Goal: Task Accomplishment & Management: Complete application form

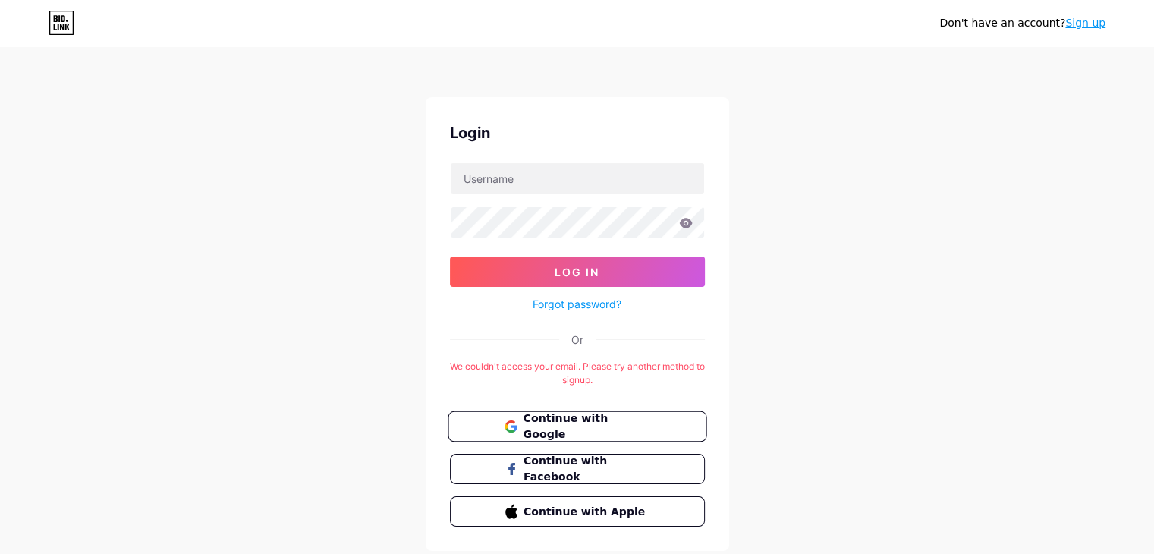
click at [552, 431] on span "Continue with Google" at bounding box center [586, 426] width 127 height 33
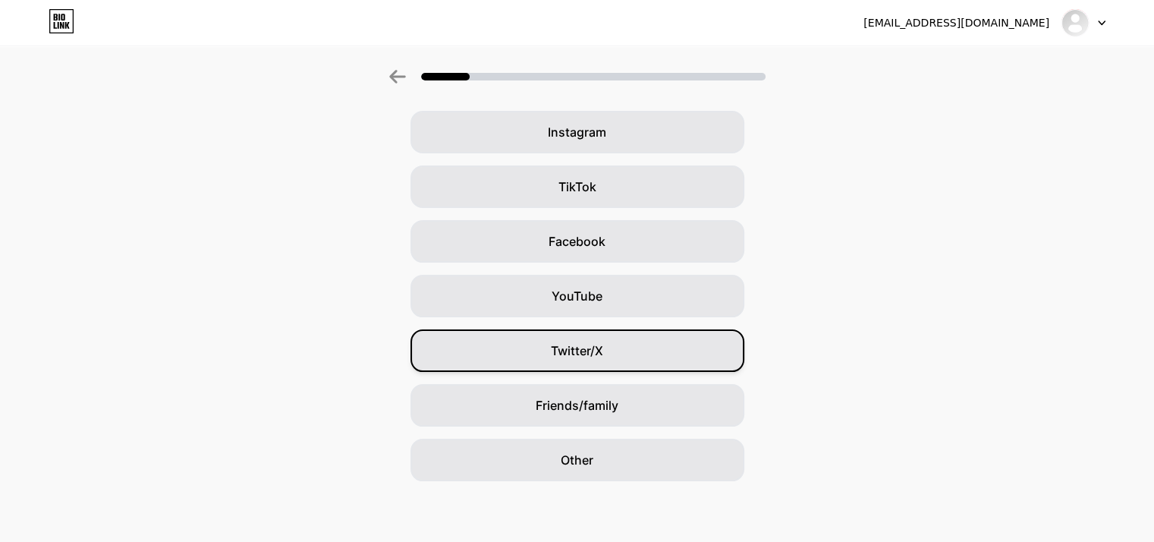
scroll to position [0, 11]
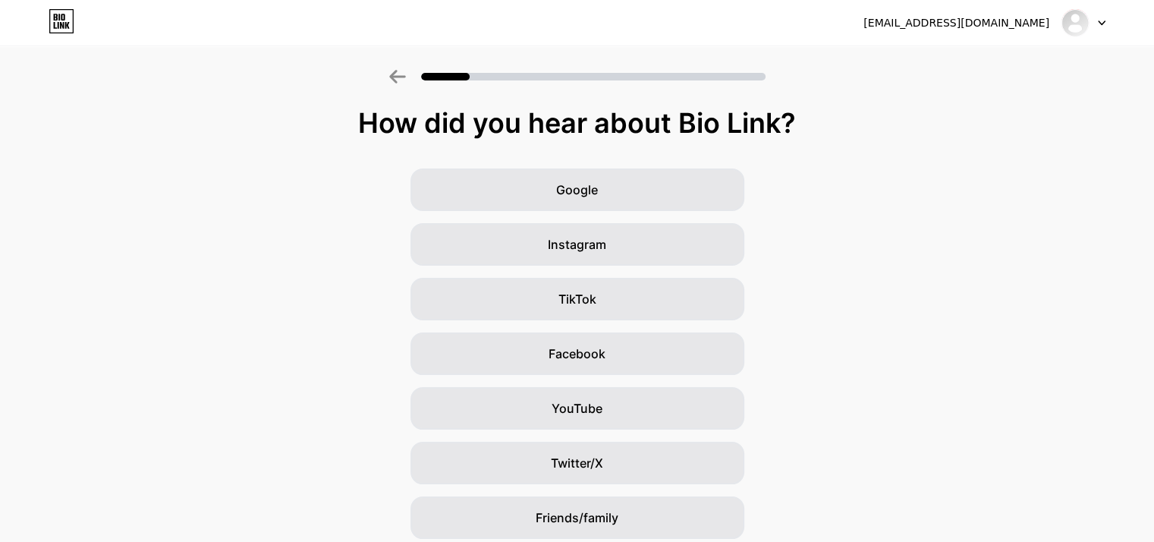
click at [600, 277] on div "Google Instagram TikTok Facebook YouTube Twitter/X Friends/family Other" at bounding box center [577, 380] width 1154 height 425
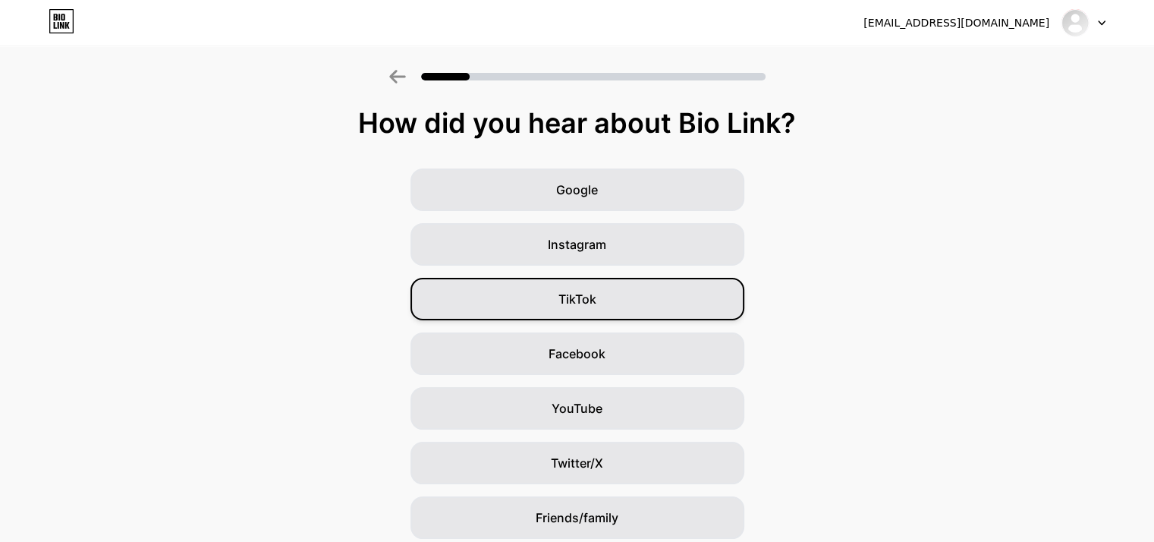
click at [598, 285] on div "TikTok" at bounding box center [577, 299] width 334 height 42
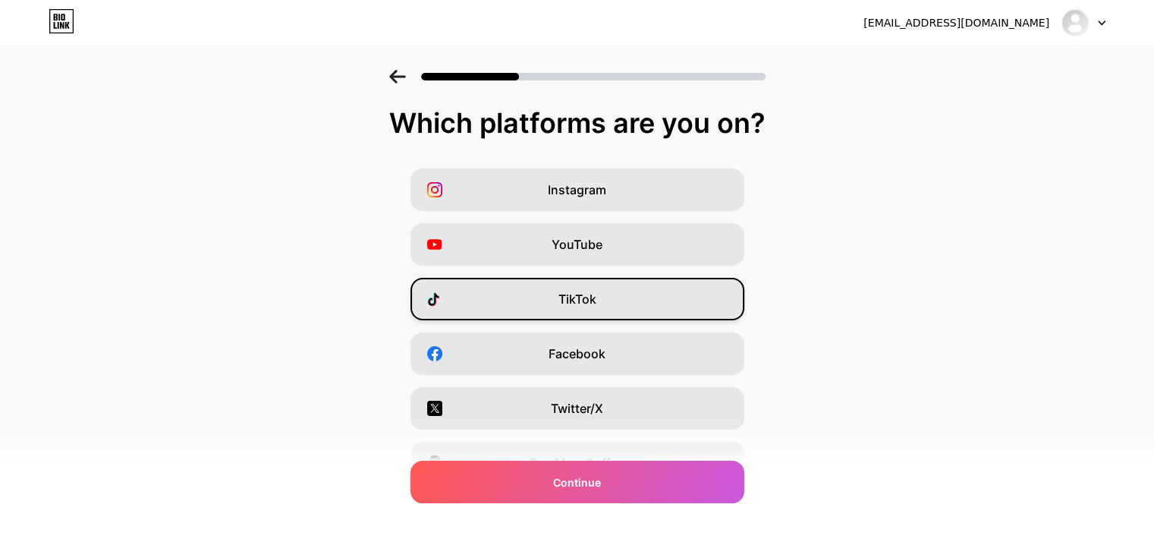
click at [589, 306] on span "TikTok" at bounding box center [577, 299] width 38 height 18
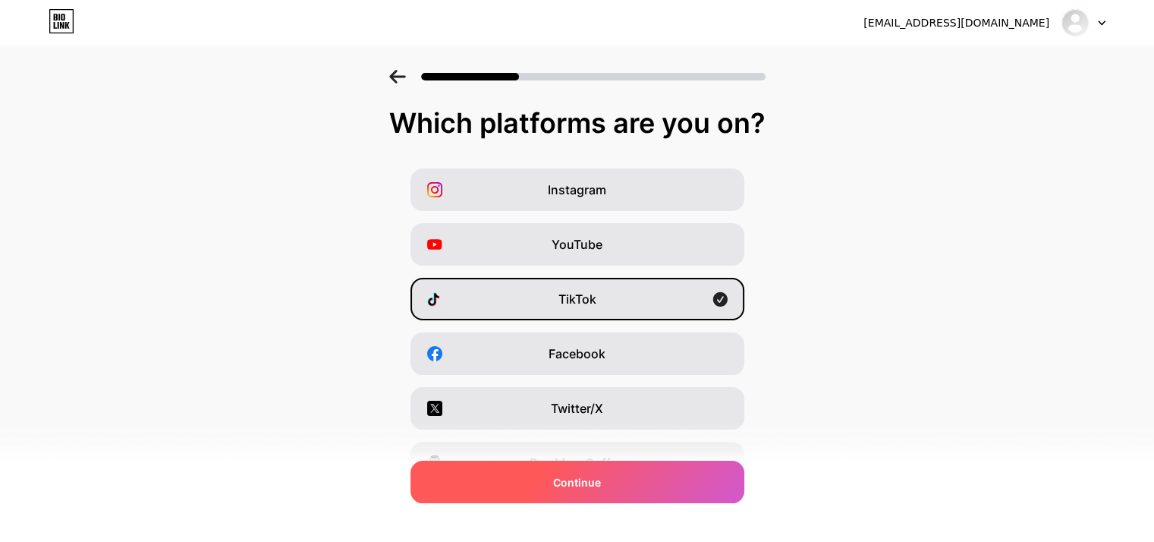
click at [601, 477] on span "Continue" at bounding box center [577, 482] width 48 height 16
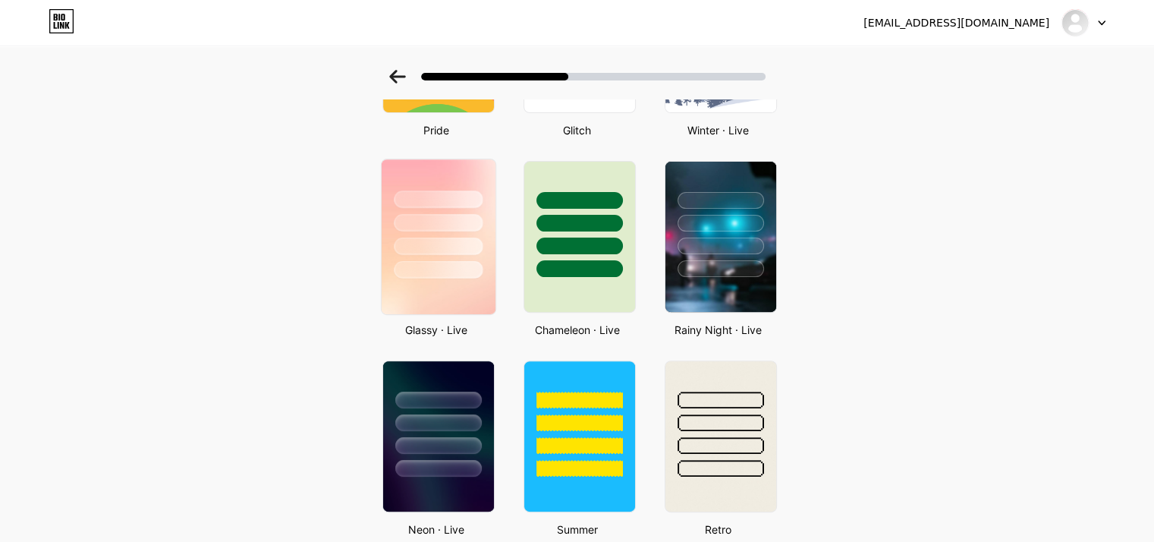
scroll to position [412, 11]
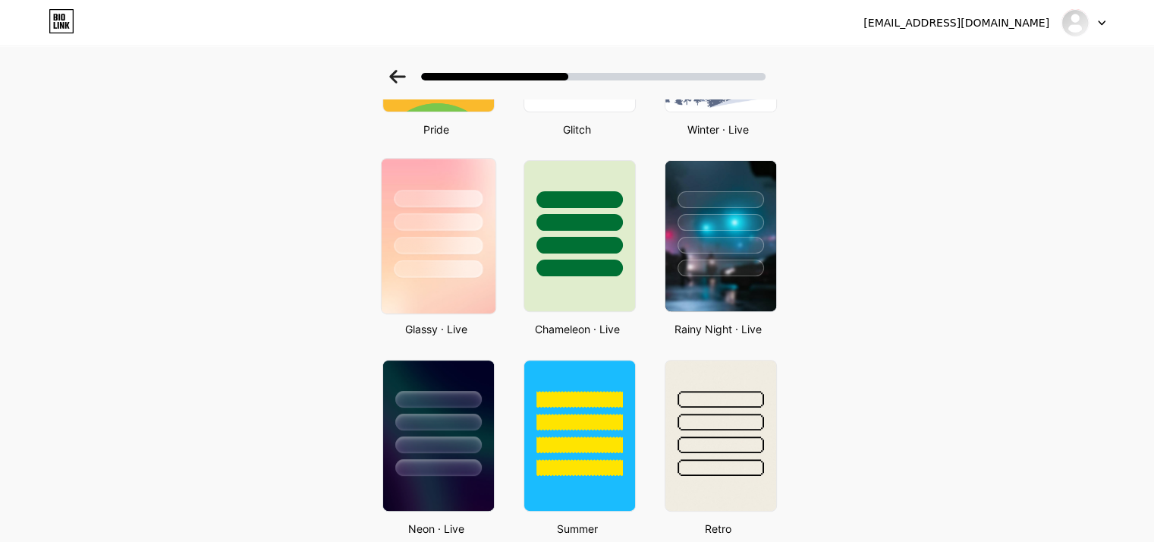
click at [444, 284] on img at bounding box center [438, 236] width 114 height 155
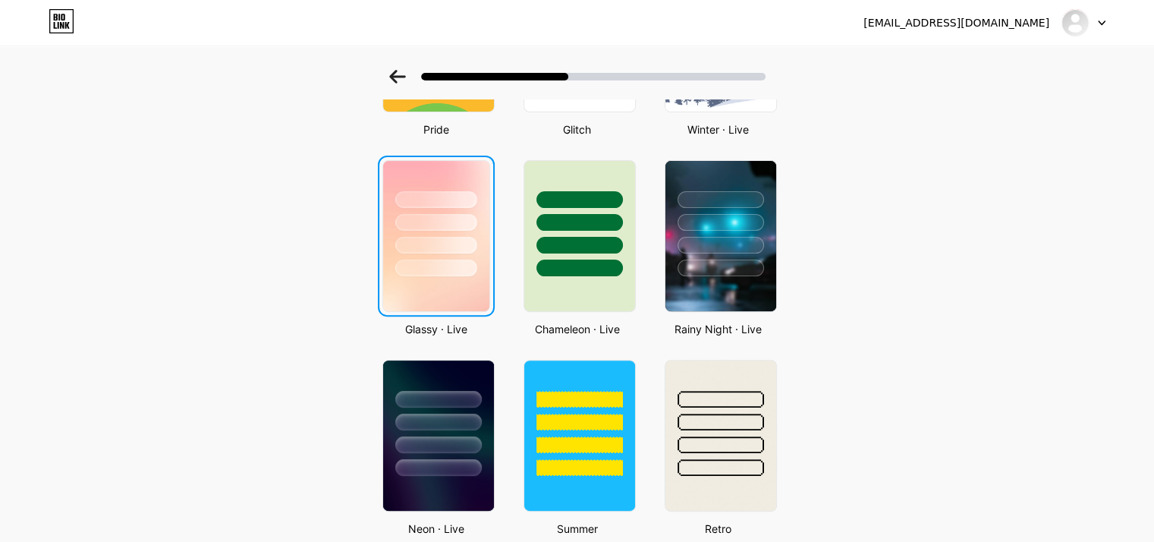
scroll to position [0, 0]
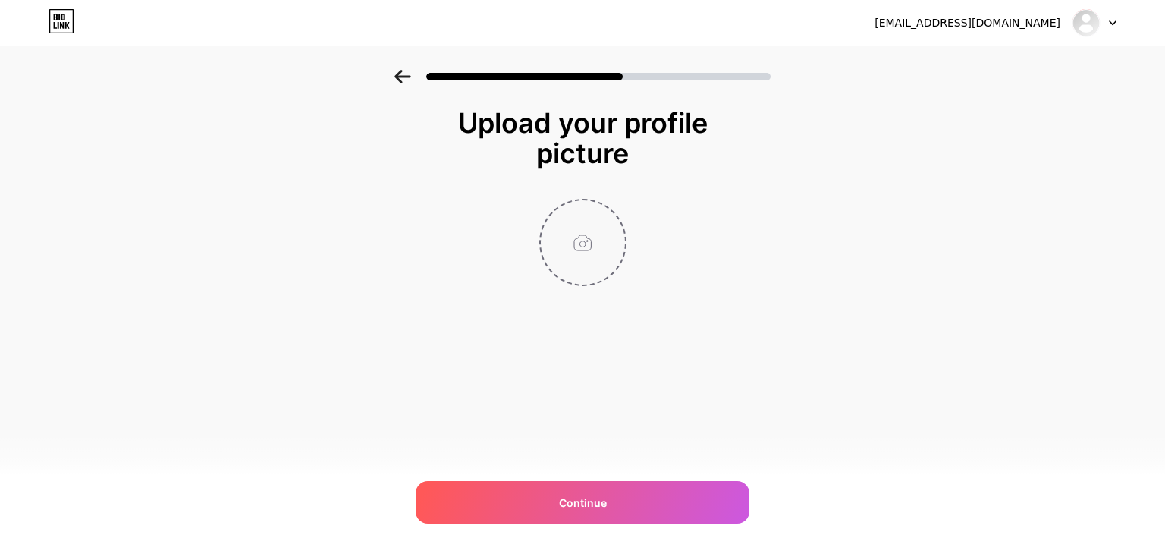
click at [586, 250] on input "file" at bounding box center [583, 242] width 84 height 84
click at [601, 228] on input "file" at bounding box center [583, 242] width 84 height 84
type input "C:\fakepath\z6996138674592_89fd6f474093fcbc63faffac4d049cdc.jpg"
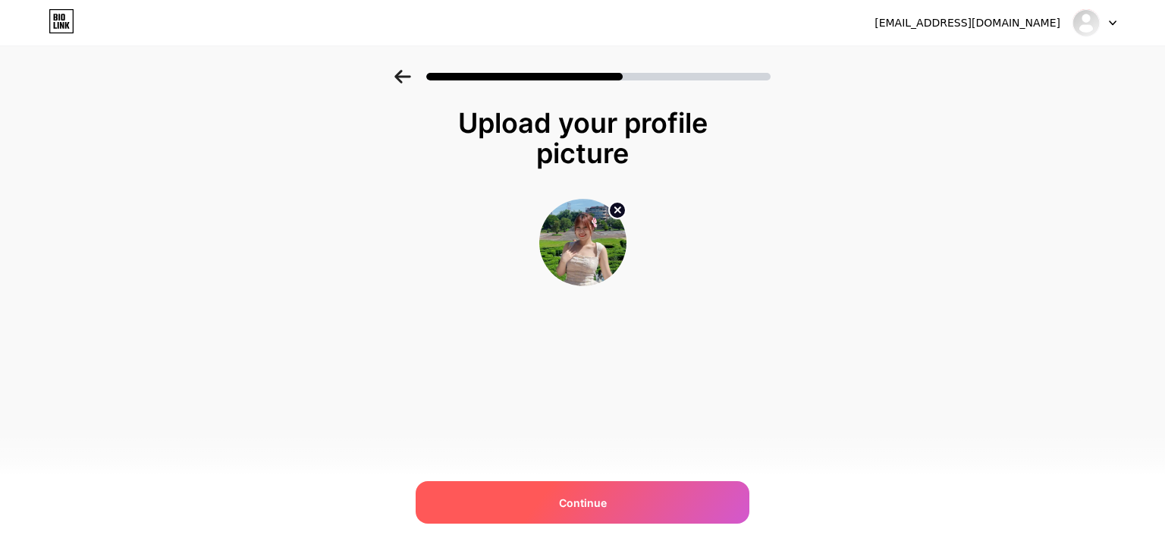
click at [583, 520] on div "Continue" at bounding box center [583, 502] width 334 height 42
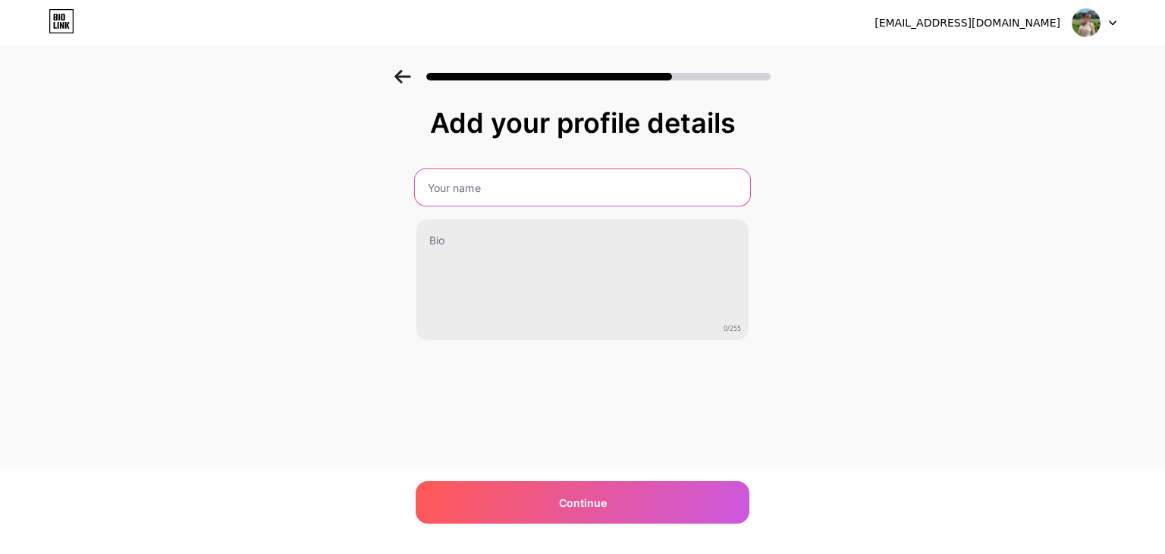
click at [473, 191] on input "text" at bounding box center [582, 187] width 335 height 36
type input "Hồng Trà Sủi Bọt"
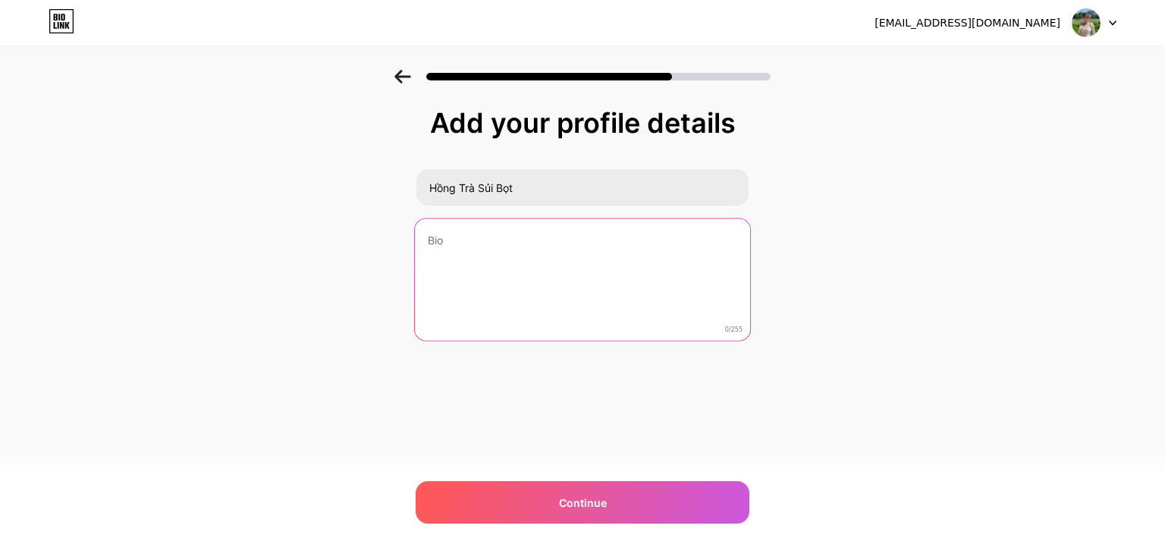
click at [467, 243] on textarea at bounding box center [582, 280] width 335 height 124
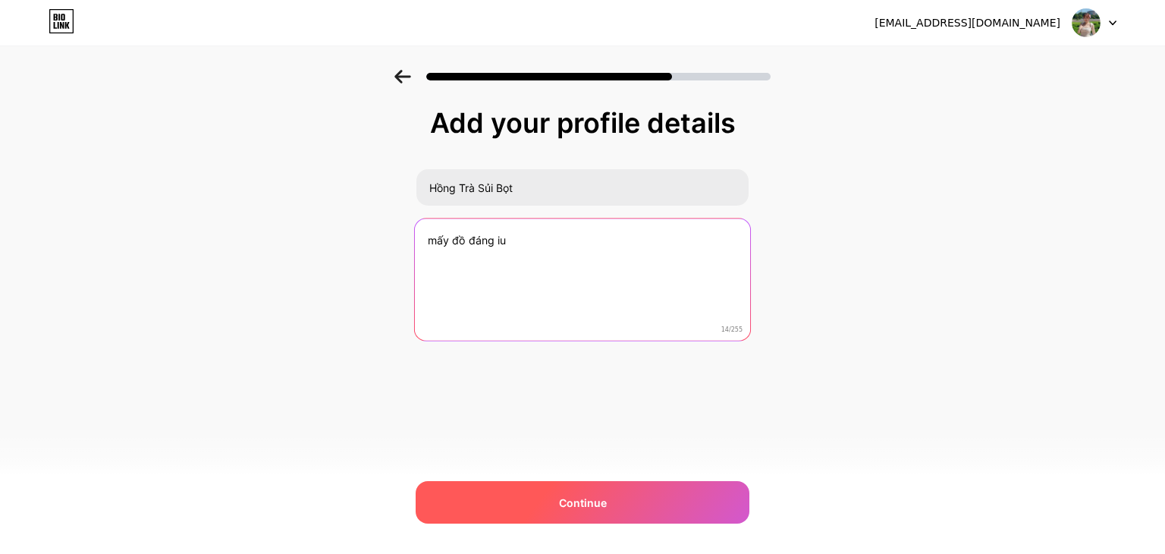
type textarea "mấy đồ đáng iu"
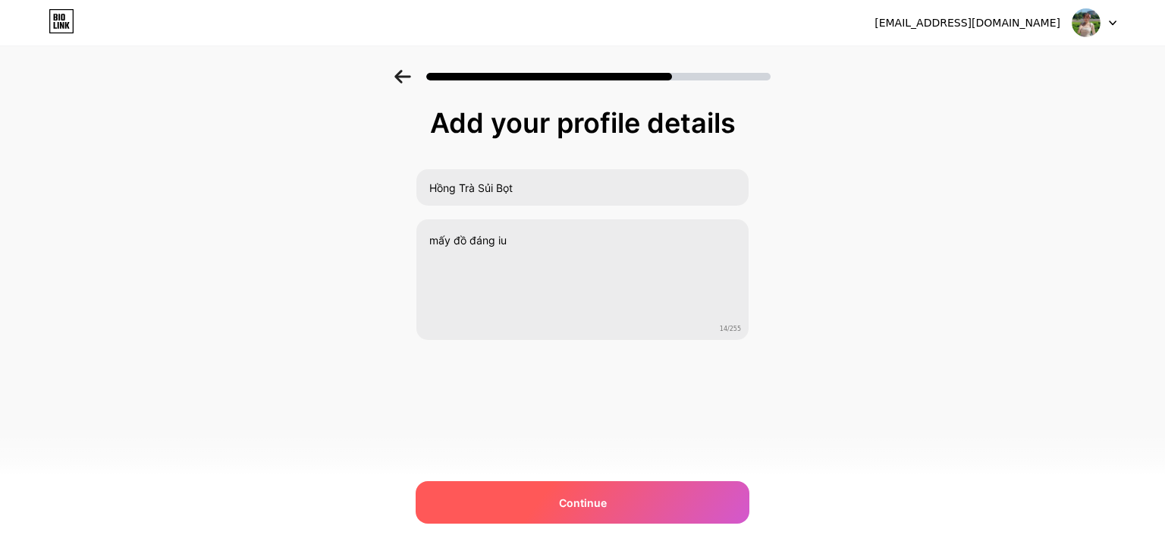
click at [595, 520] on div "Continue" at bounding box center [583, 502] width 334 height 42
click at [578, 507] on span "Continue" at bounding box center [583, 503] width 48 height 16
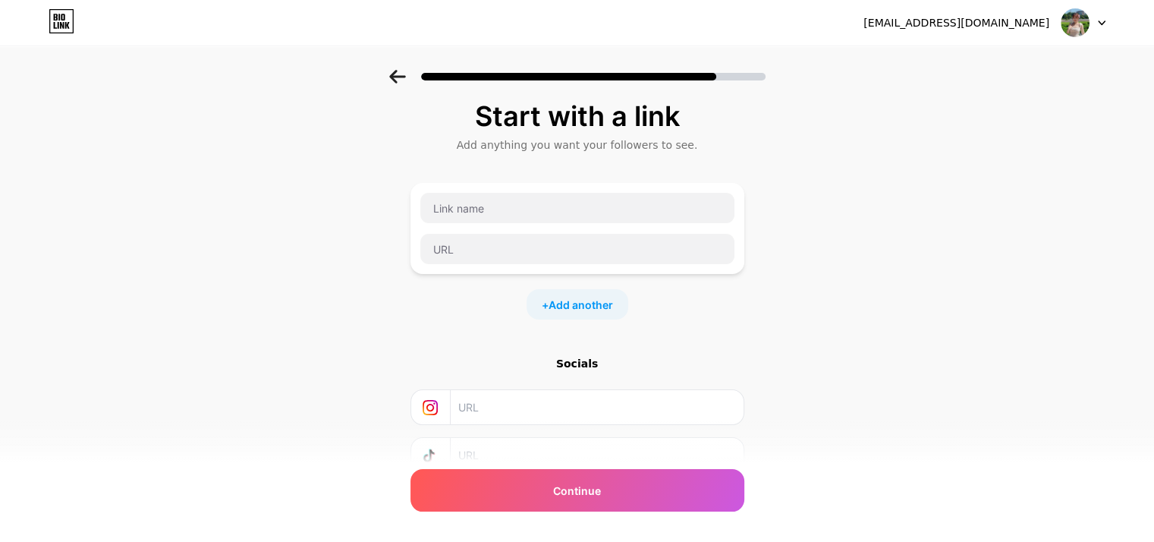
scroll to position [2, 0]
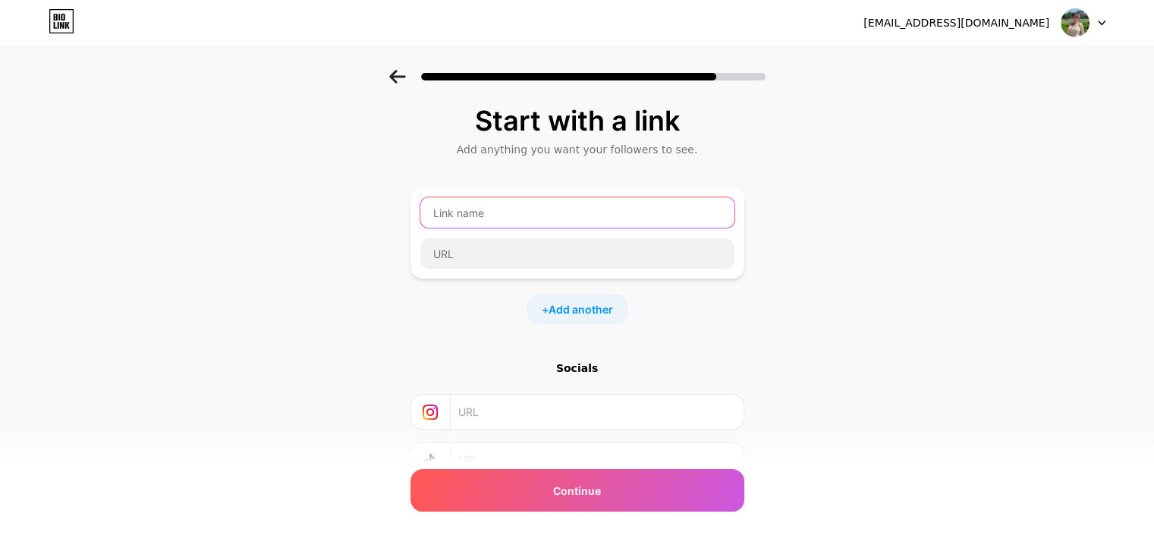
click at [537, 215] on input "text" at bounding box center [577, 212] width 314 height 30
type input "h"
type input "hongtrasuibot"
click at [658, 326] on div "Start with a link Add anything you want your followers to see. hongtrasuibot + …" at bounding box center [577, 314] width 334 height 419
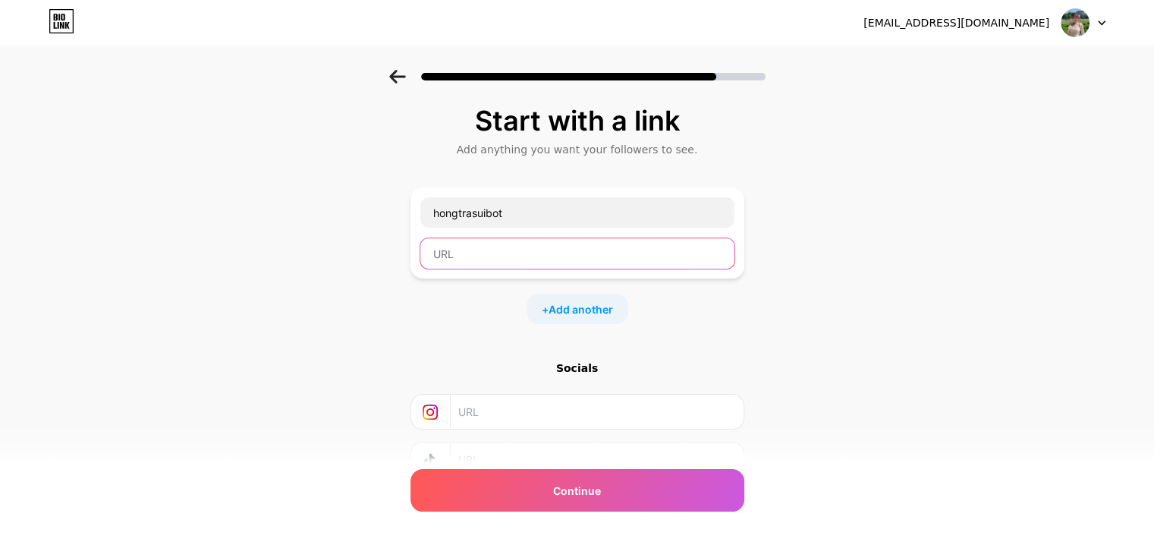
click at [561, 250] on input "text" at bounding box center [577, 253] width 314 height 30
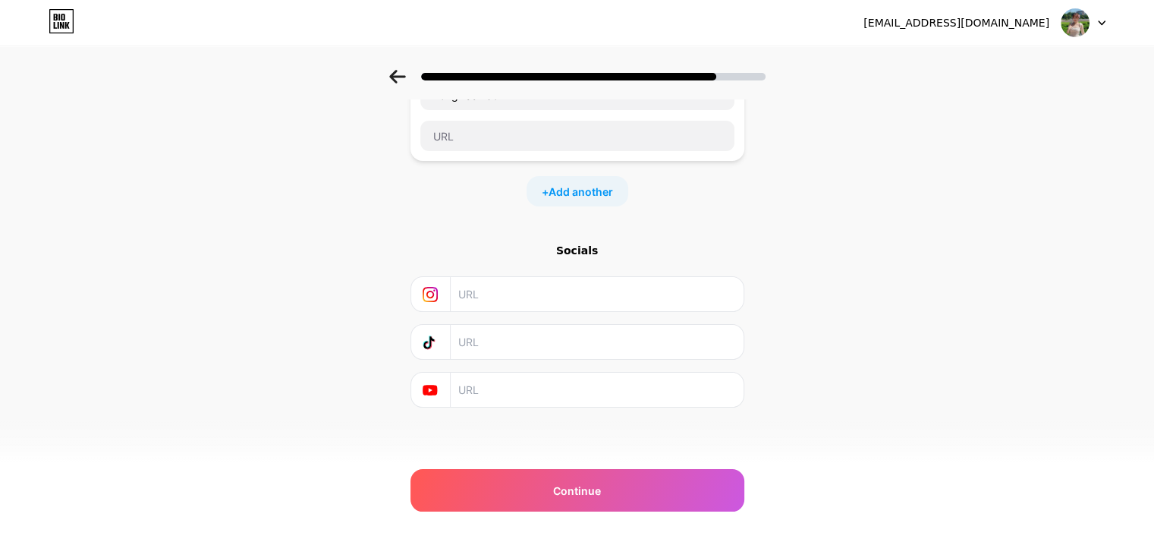
click at [529, 341] on input "text" at bounding box center [595, 342] width 275 height 34
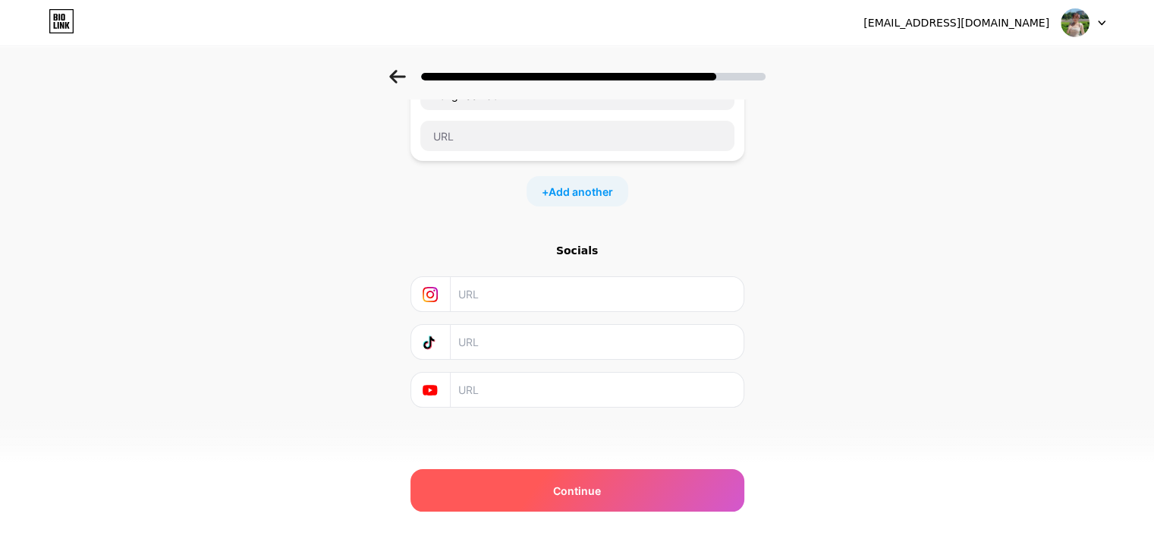
click at [586, 489] on span "Continue" at bounding box center [577, 490] width 48 height 16
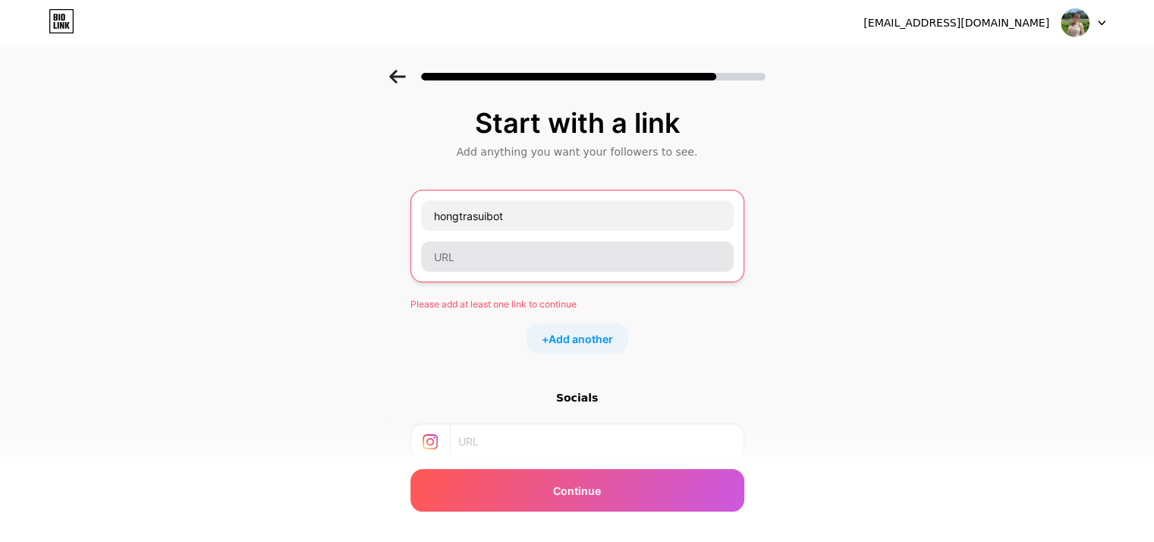
scroll to position [0, 0]
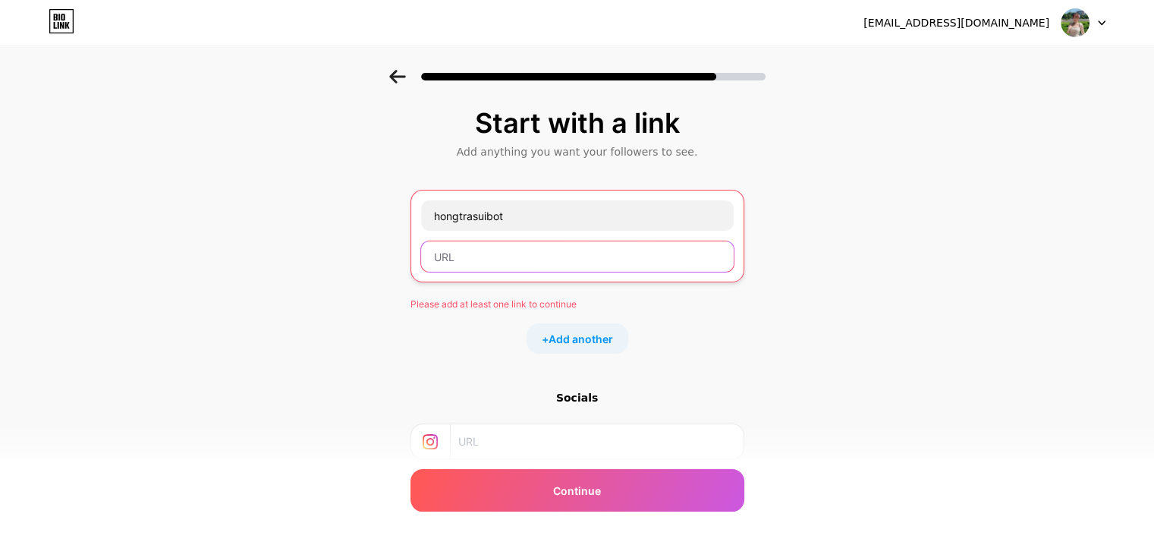
click at [504, 250] on input "text" at bounding box center [577, 256] width 313 height 30
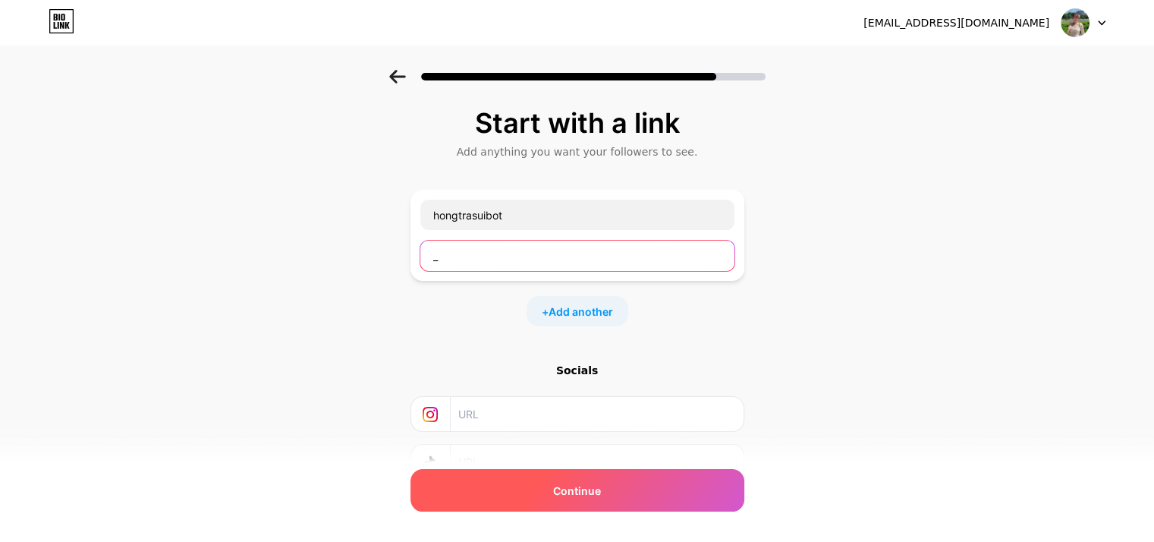
type input "_"
click at [522, 490] on div "Continue" at bounding box center [577, 490] width 334 height 42
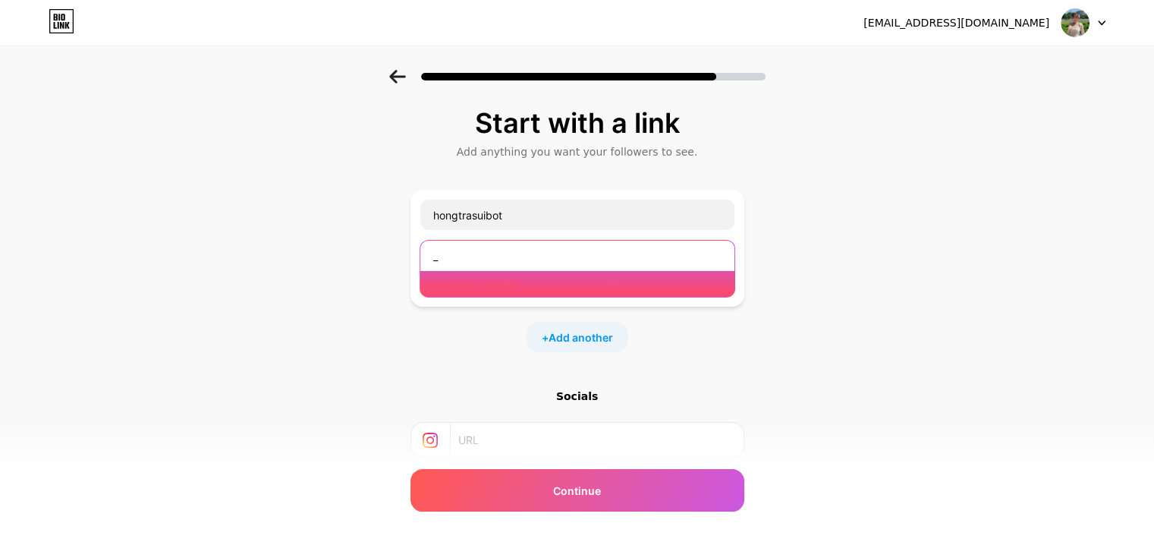
click at [543, 262] on input "_" at bounding box center [577, 255] width 314 height 30
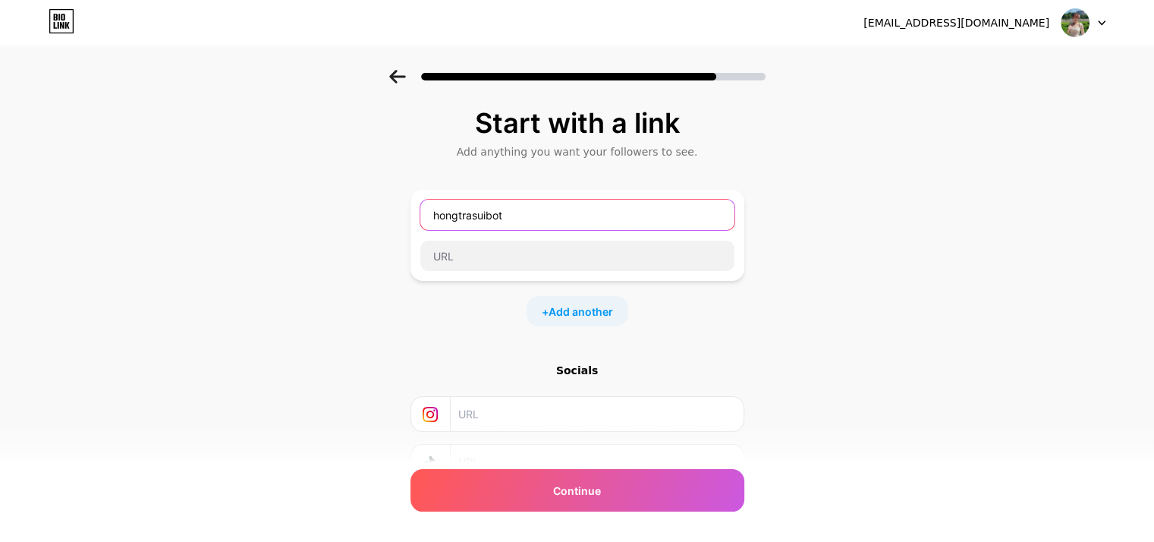
drag, startPoint x: 555, startPoint y: 209, endPoint x: 423, endPoint y: 209, distance: 132.0
click at [423, 209] on div "hongtrasuibot" at bounding box center [577, 235] width 334 height 91
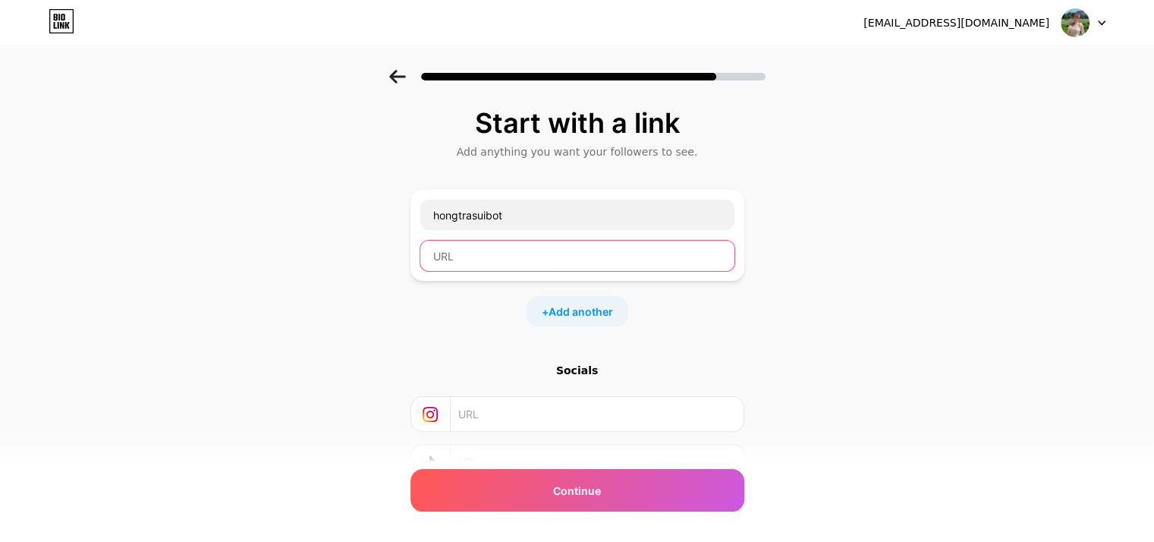
click at [476, 260] on input "text" at bounding box center [577, 255] width 314 height 30
paste input "hongtrasuibot"
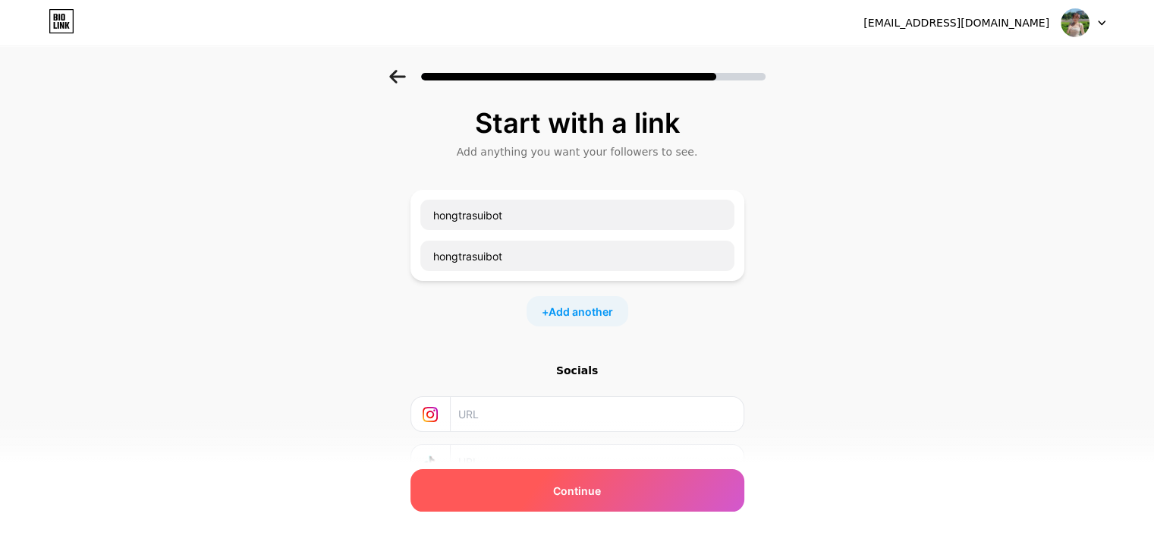
click at [559, 484] on span "Continue" at bounding box center [577, 490] width 48 height 16
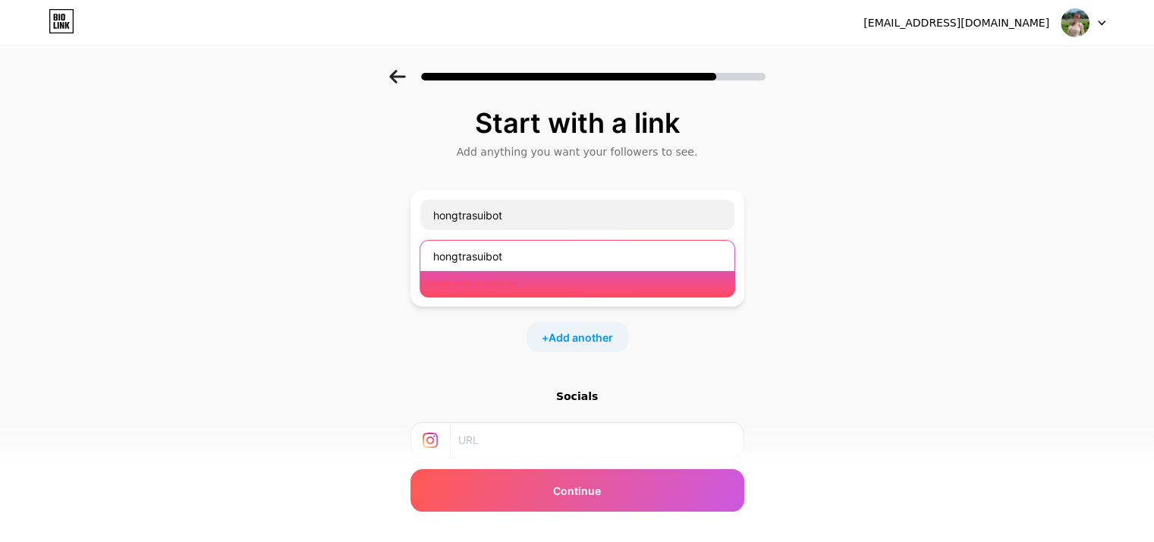
click at [577, 256] on input "hongtrasuibot" at bounding box center [577, 255] width 314 height 30
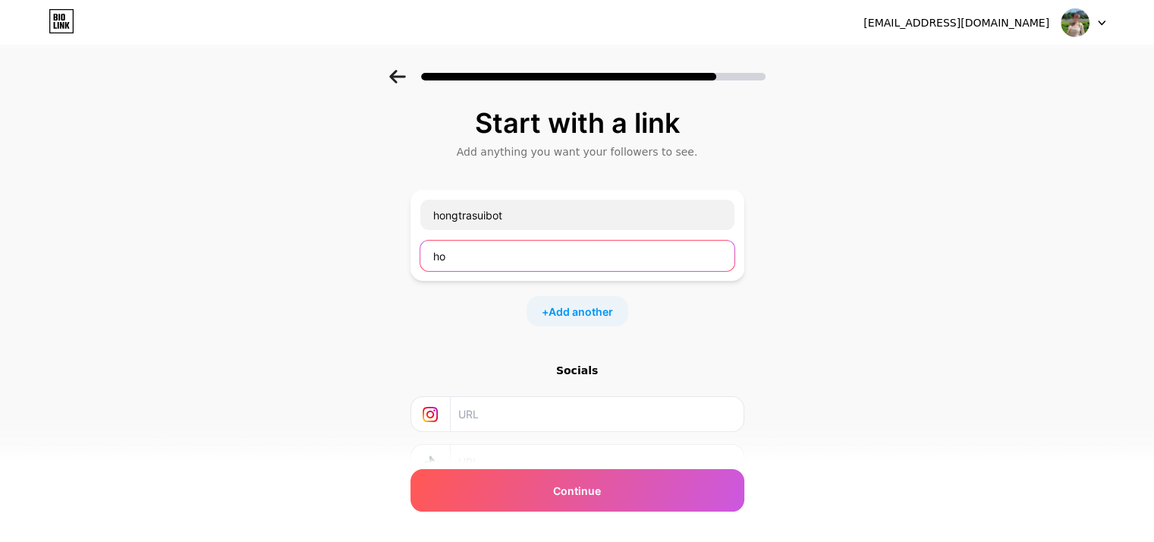
type input "h"
click at [586, 304] on span "Add another" at bounding box center [580, 311] width 64 height 16
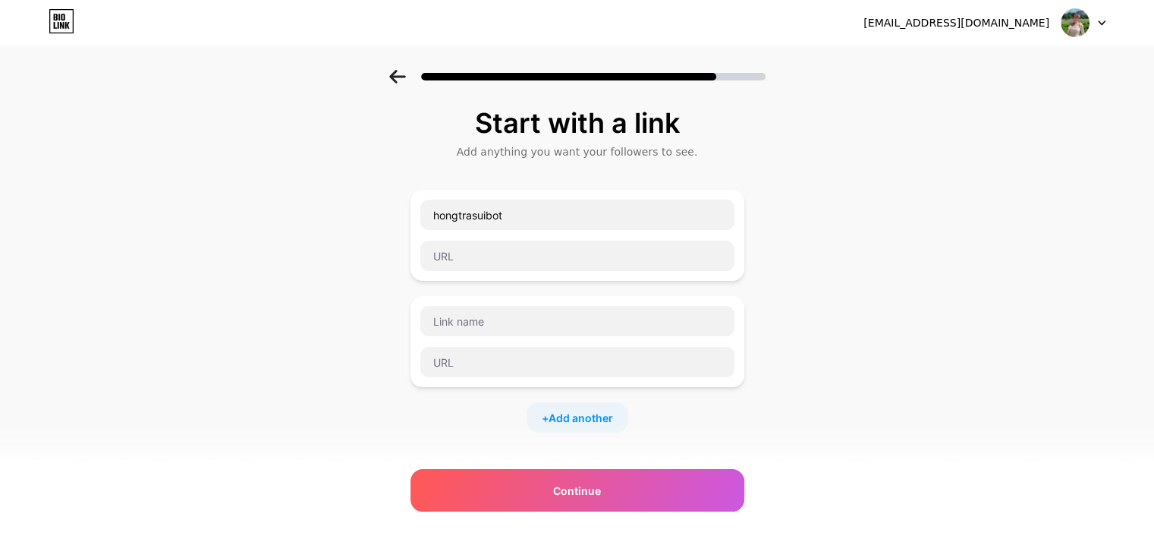
click at [963, 305] on div "Start with a link Add anything you want your followers to see. hongtrasuibot + …" at bounding box center [577, 389] width 1154 height 639
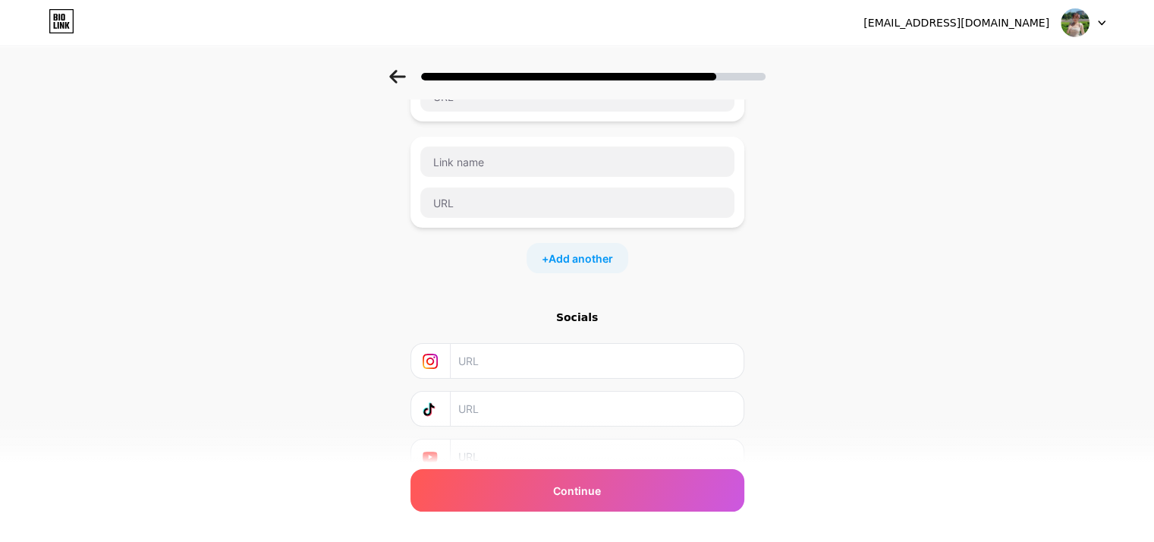
scroll to position [225, 0]
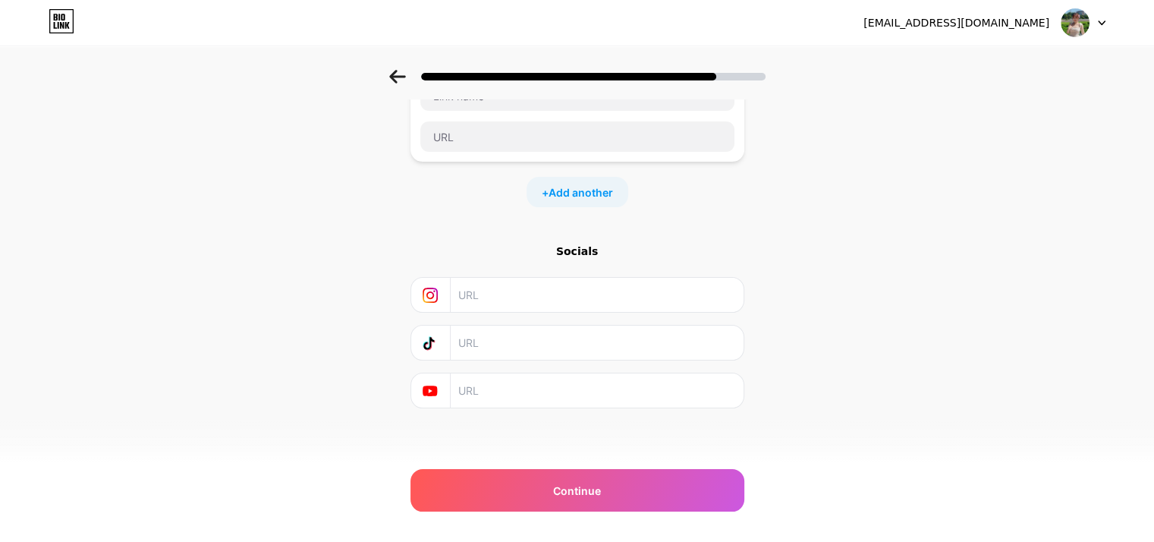
click at [495, 343] on input "text" at bounding box center [595, 342] width 275 height 34
paste input "https://www.tiktok.com/@hongtrasuibot_?_t=ZS-8zbM1XOhifi&_r=1"
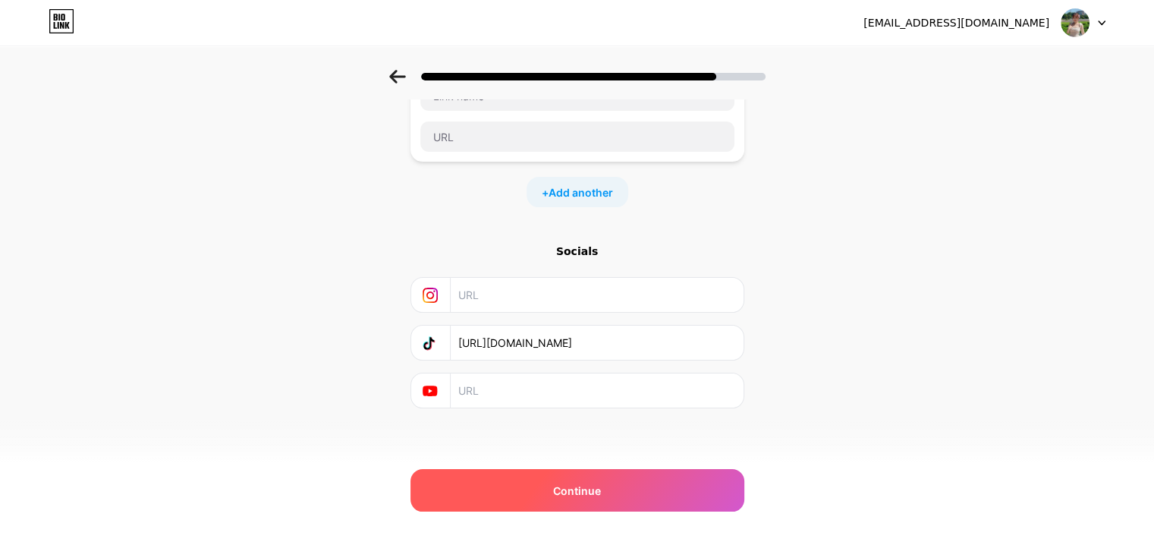
type input "https://www.tiktok.com/@hongtrasuibot_?_t=ZS-8zbM1XOhifi&_r=1"
click at [570, 485] on span "Continue" at bounding box center [577, 490] width 48 height 16
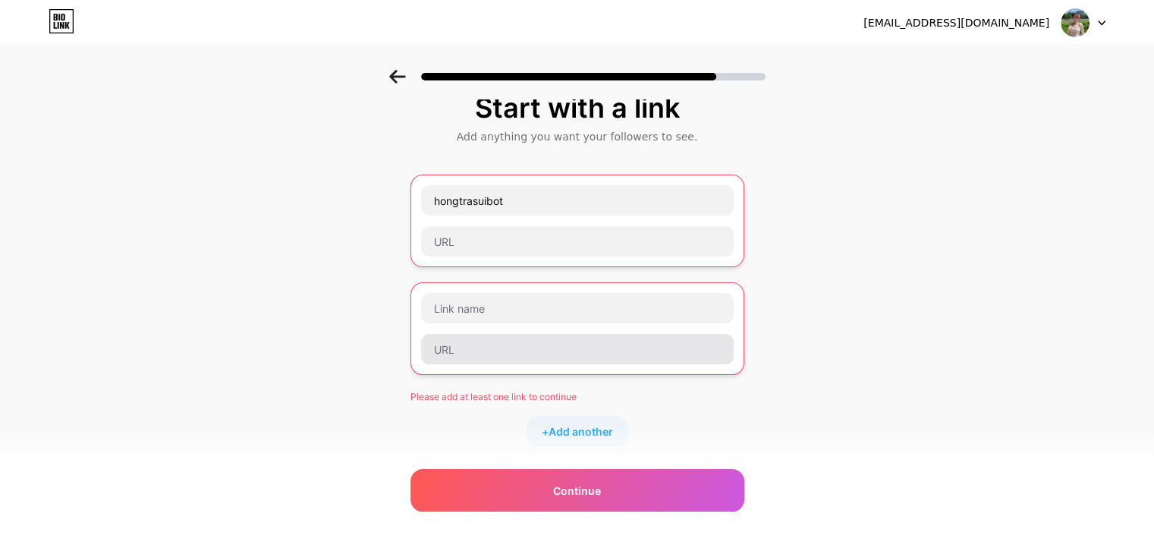
scroll to position [14, 0]
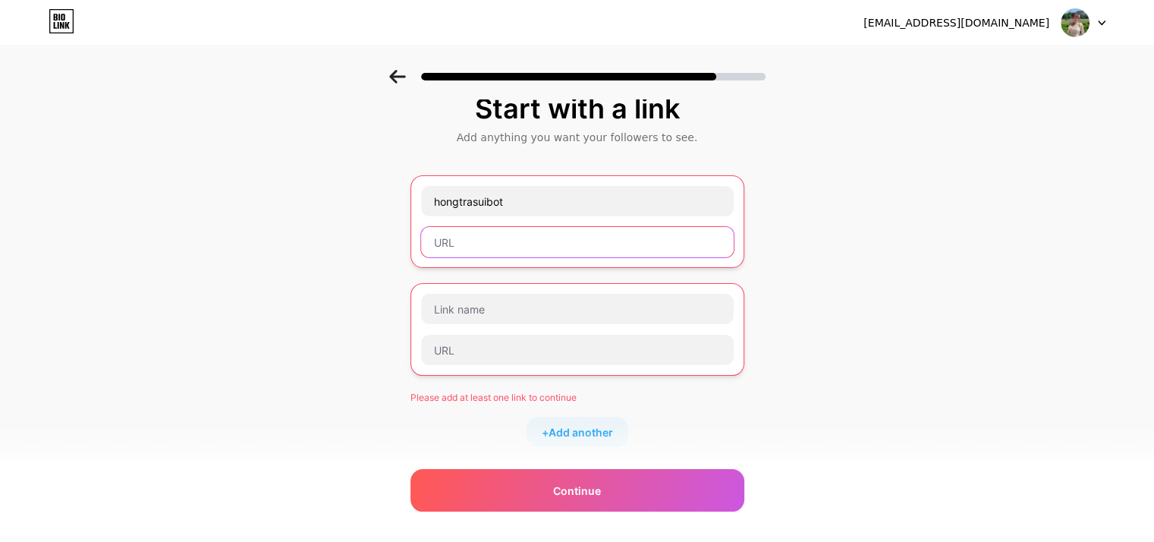
click at [474, 250] on input "text" at bounding box center [577, 242] width 313 height 30
paste input "https://www.tiktok.com/@hongtrasuibot_?_t=ZS-8zbM1XOhifi&_r=1"
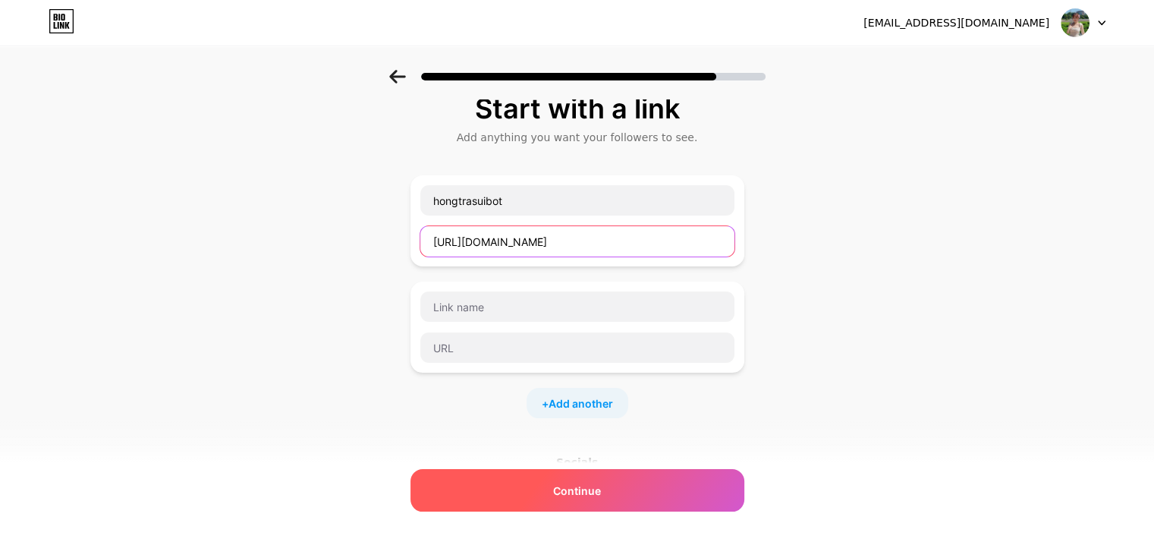
type input "https://www.tiktok.com/@hongtrasuibot_?_t=ZS-8zbM1XOhifi&_r=1"
click at [560, 487] on span "Continue" at bounding box center [577, 490] width 48 height 16
click at [589, 489] on span "Continue" at bounding box center [577, 490] width 48 height 16
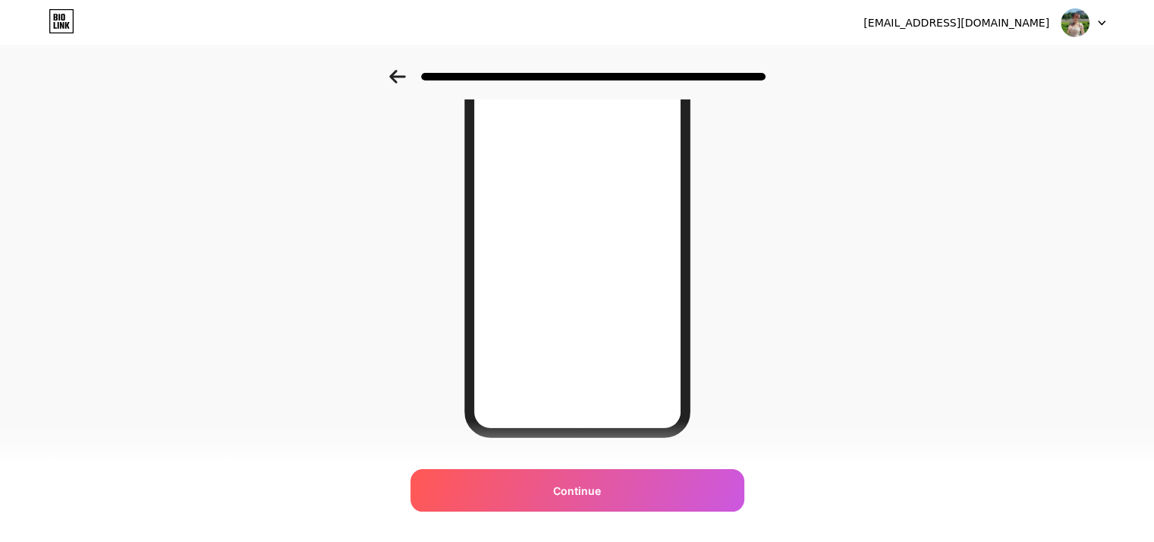
scroll to position [220, 0]
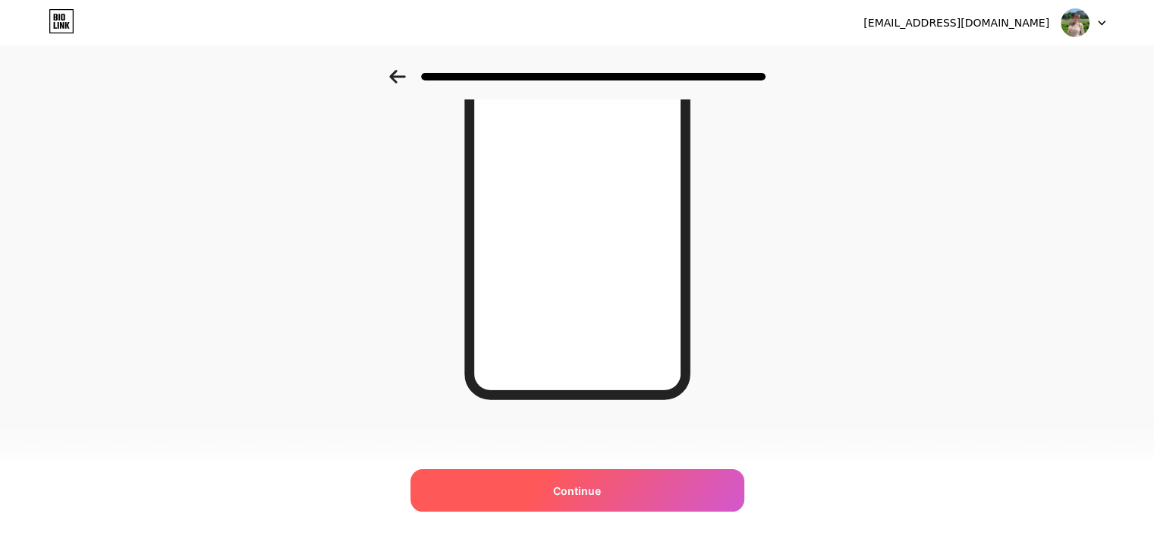
click at [573, 494] on span "Continue" at bounding box center [577, 490] width 48 height 16
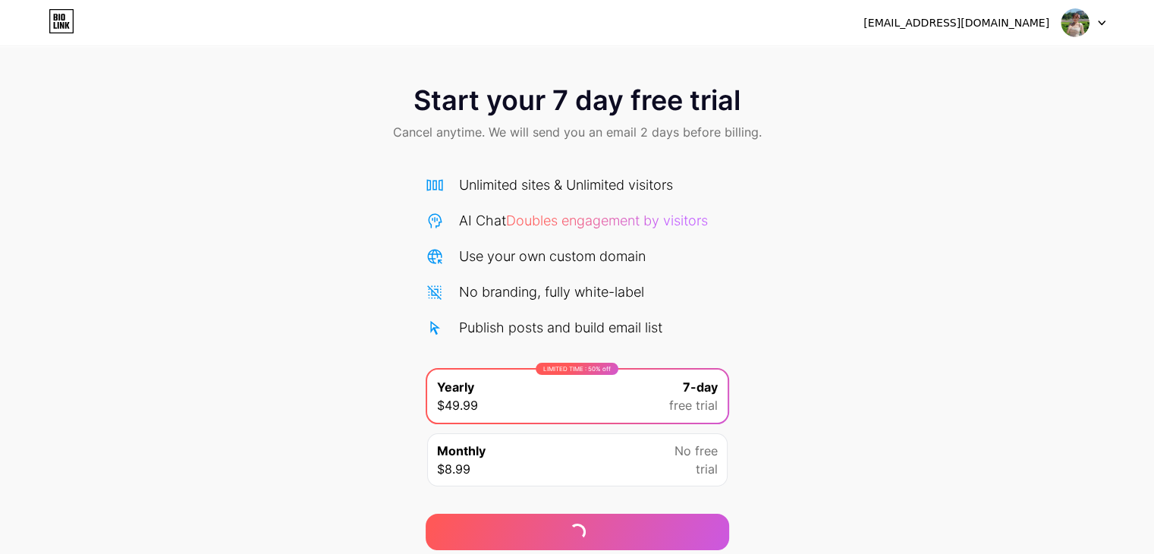
scroll to position [56, 0]
